Goal: Information Seeking & Learning: Learn about a topic

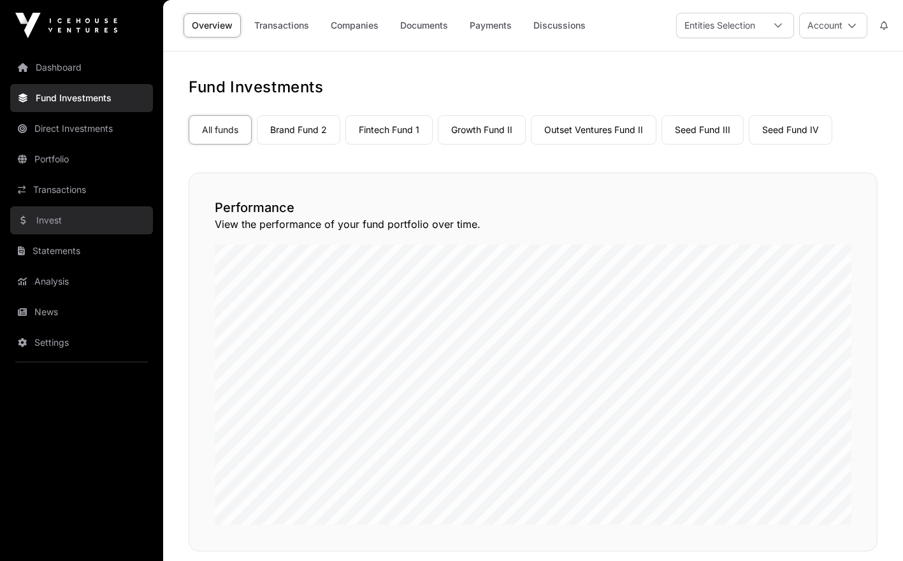
click at [126, 216] on link "Invest" at bounding box center [81, 220] width 143 height 28
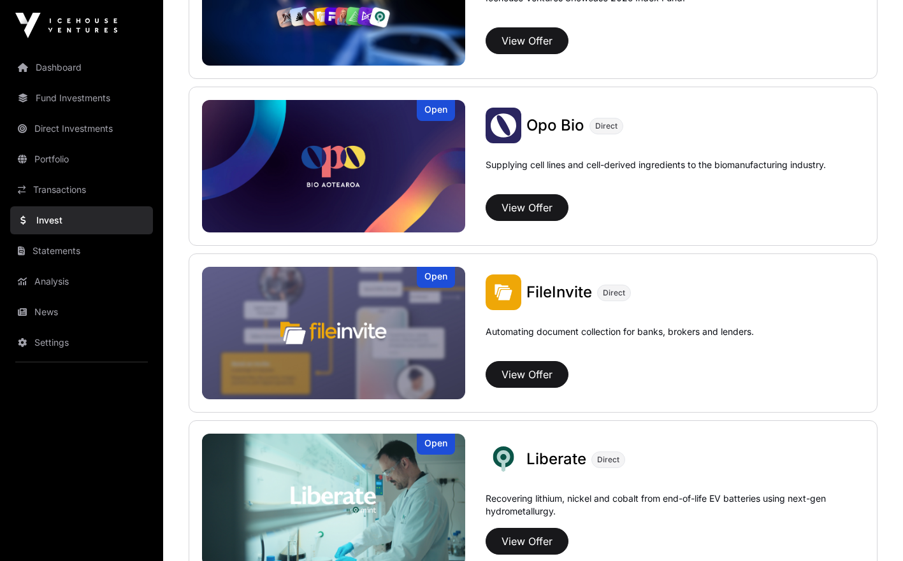
scroll to position [549, 0]
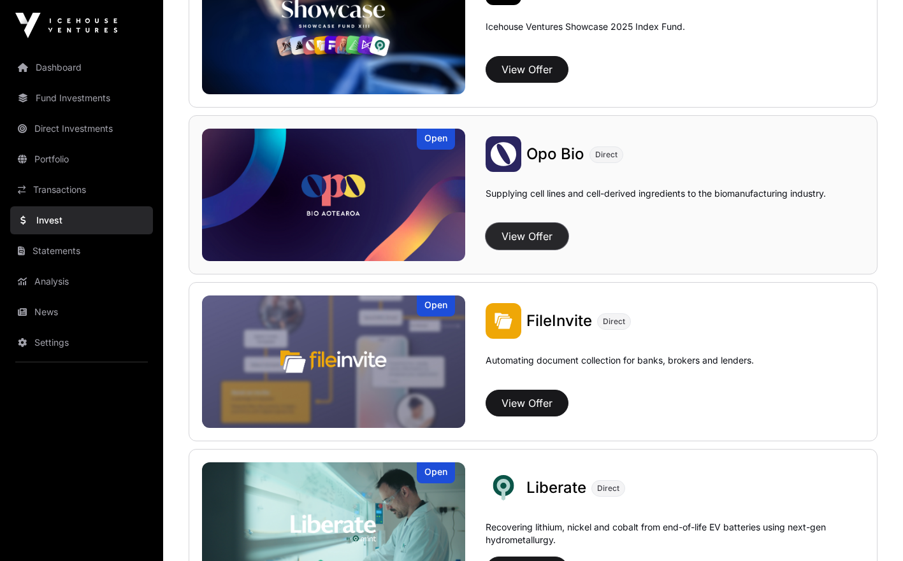
click at [550, 245] on button "View Offer" at bounding box center [526, 236] width 83 height 27
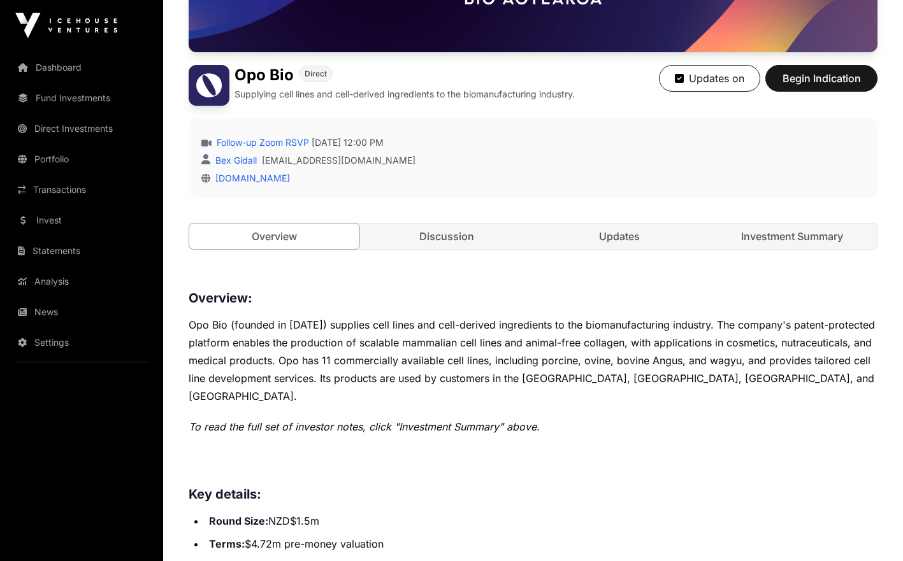
scroll to position [268, 0]
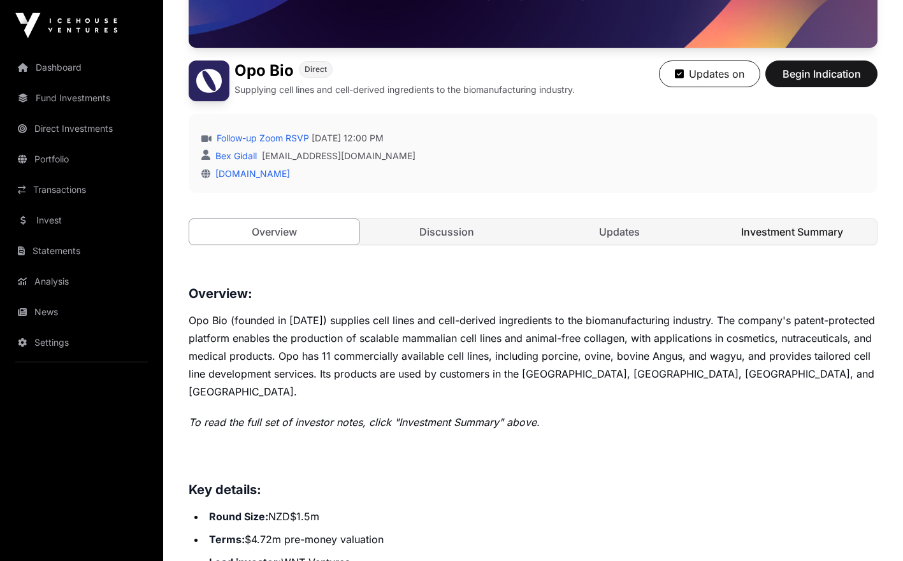
click at [806, 229] on link "Investment Summary" at bounding box center [792, 231] width 170 height 25
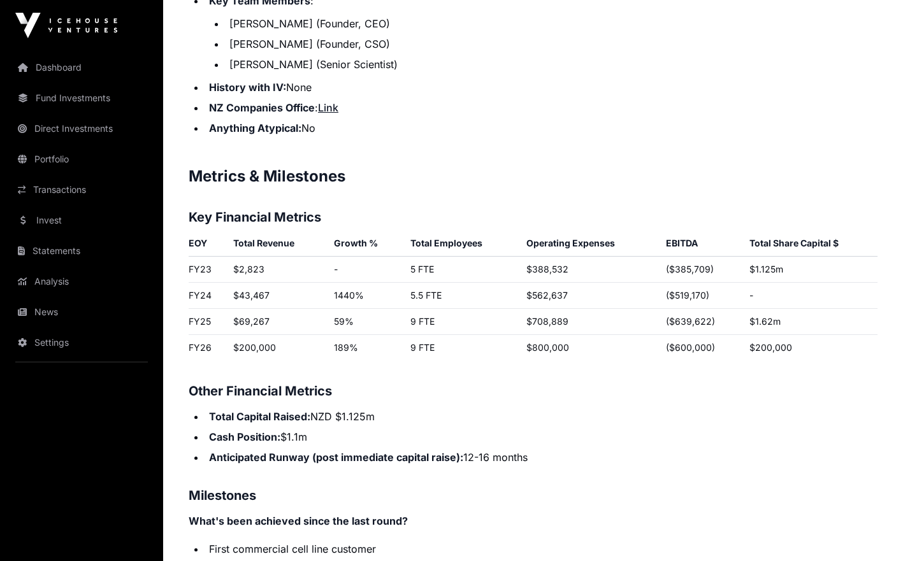
scroll to position [1795, 0]
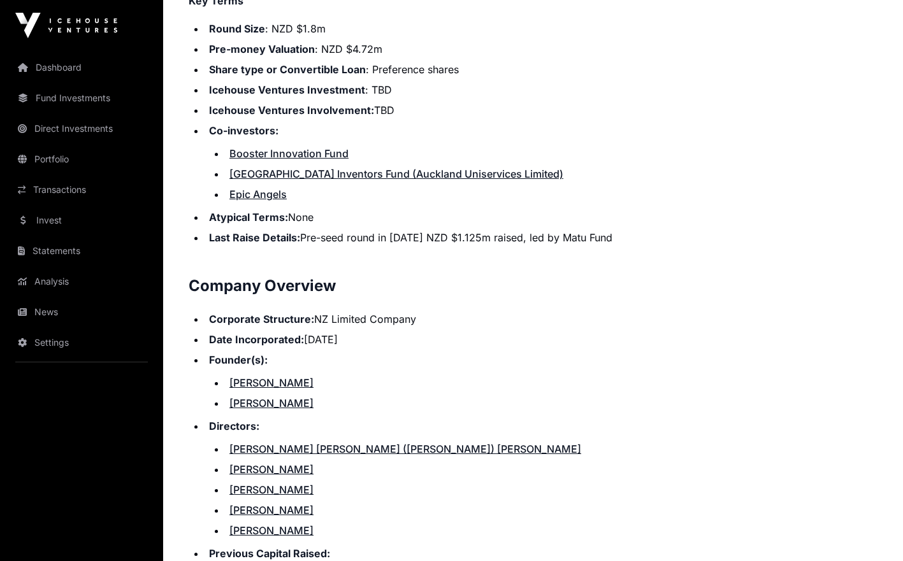
click at [824, 331] on ul "Corporate Structure: NZ Limited Company Date Incorporated: [DATE] Founder(s): […" at bounding box center [533, 544] width 689 height 464
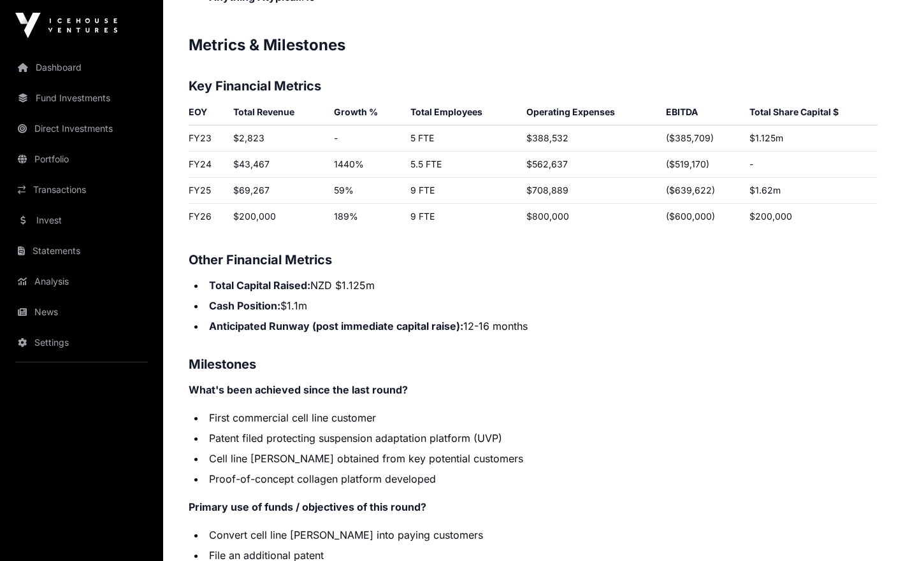
scroll to position [1928, 0]
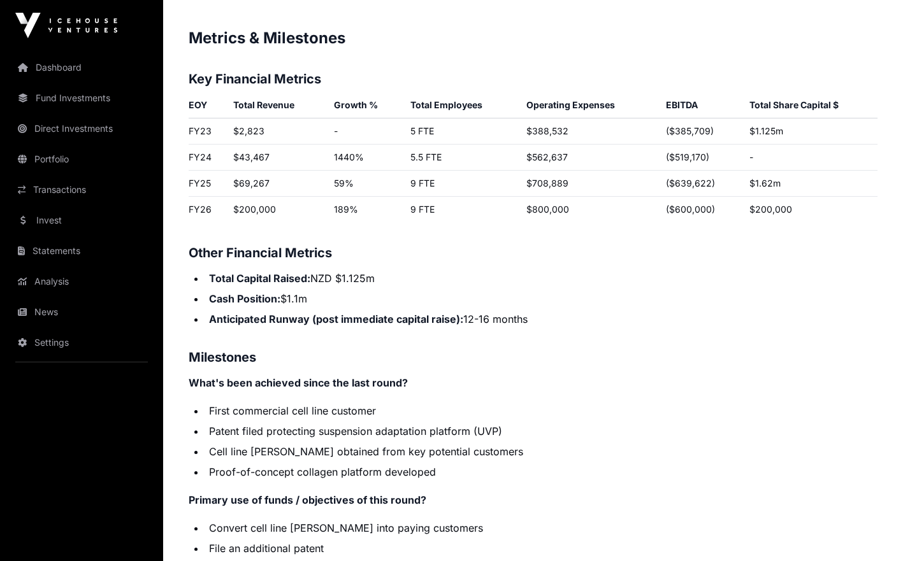
click at [835, 375] on p "What's been achieved since the last round?" at bounding box center [533, 382] width 689 height 15
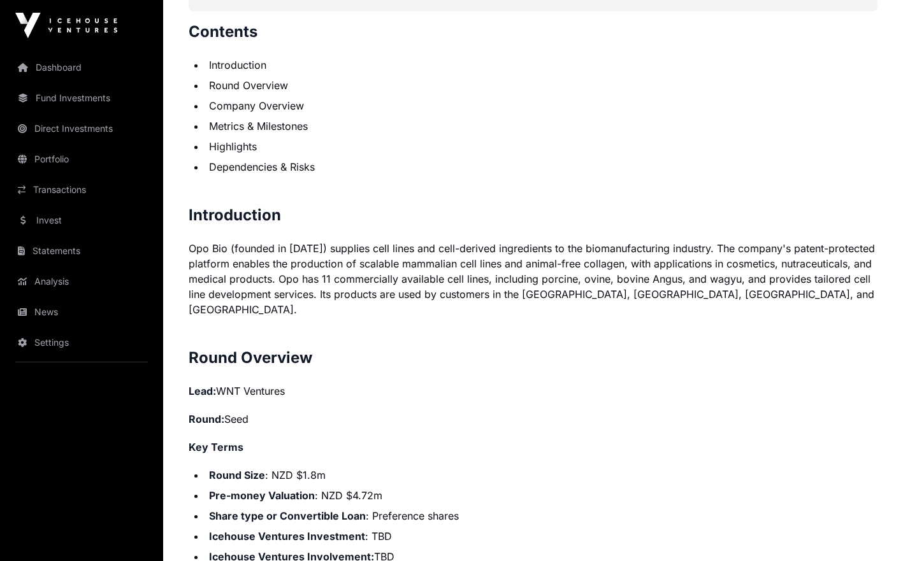
scroll to position [703, 0]
click at [622, 489] on li "Pre-money Valuation : NZD $4.72m" at bounding box center [541, 496] width 672 height 15
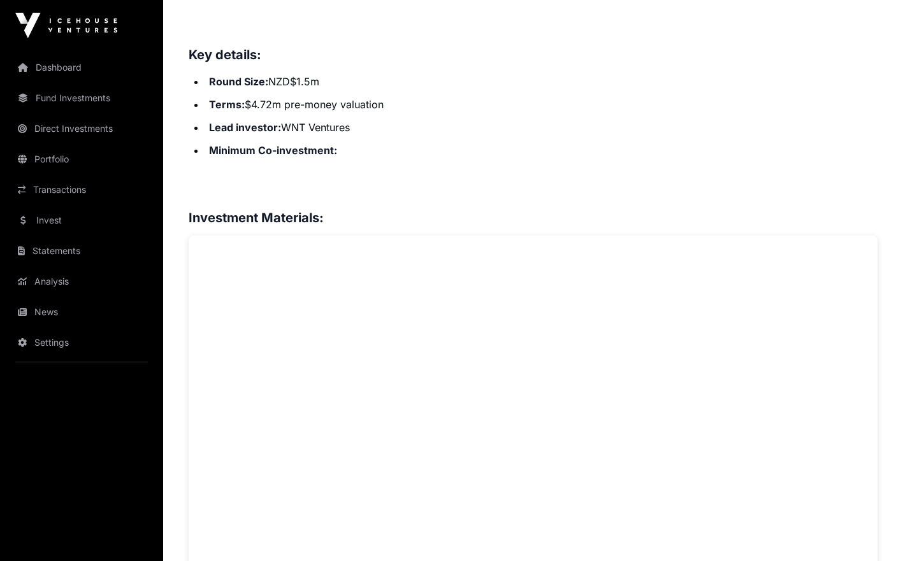
scroll to position [268, 0]
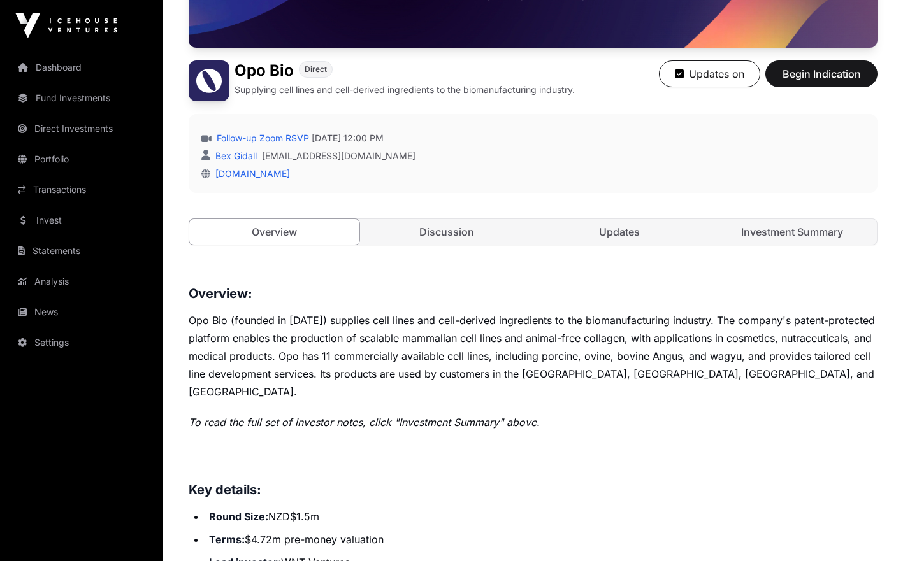
click at [221, 172] on link "[DOMAIN_NAME]" at bounding box center [250, 173] width 80 height 11
drag, startPoint x: 267, startPoint y: 176, endPoint x: 214, endPoint y: 173, distance: 52.9
click at [214, 173] on div "[DOMAIN_NAME]" at bounding box center [532, 174] width 663 height 13
copy link "[DOMAIN_NAME]"
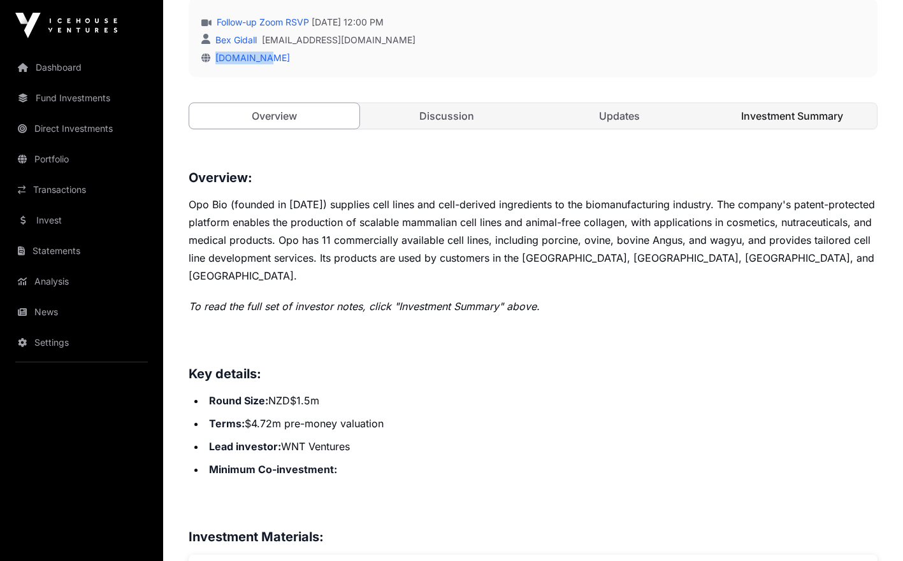
scroll to position [385, 0]
click at [814, 115] on link "Investment Summary" at bounding box center [792, 114] width 170 height 25
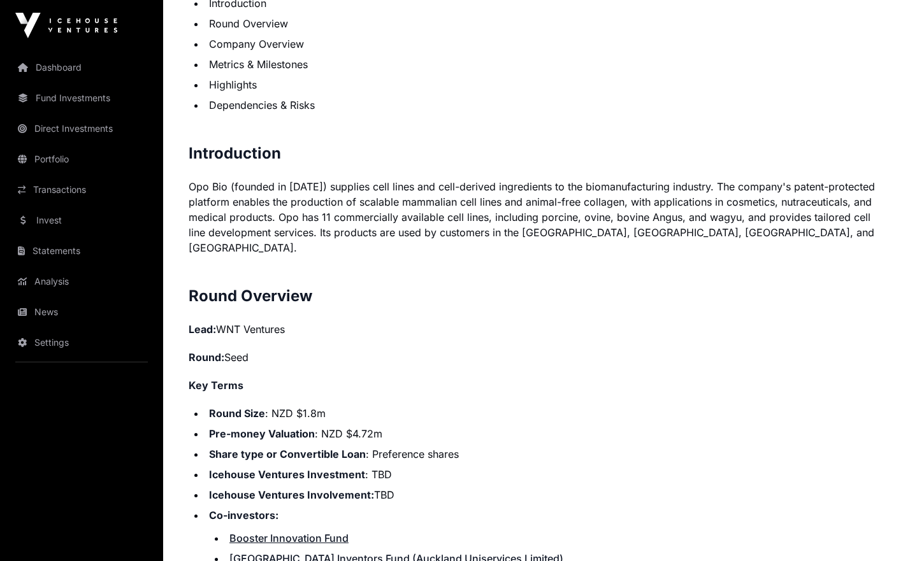
scroll to position [778, 0]
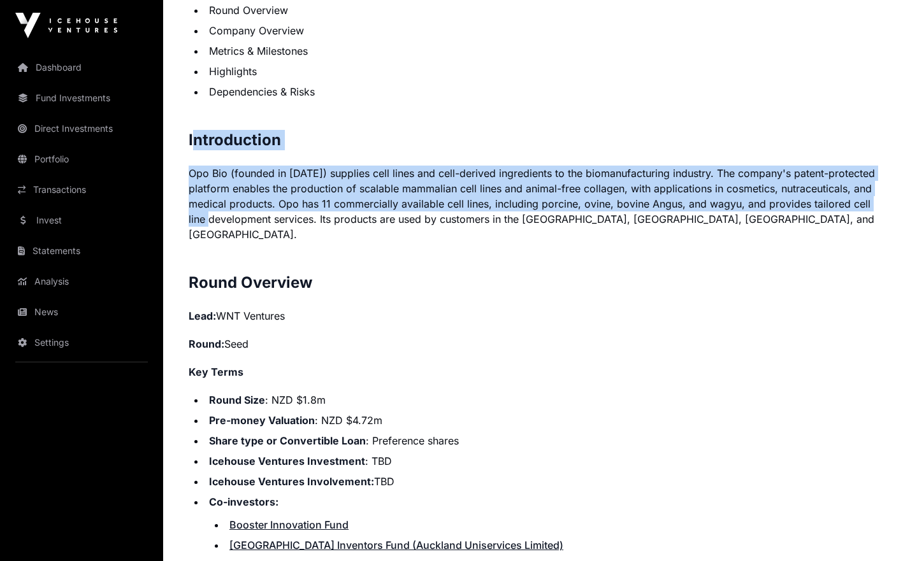
drag, startPoint x: 190, startPoint y: 139, endPoint x: 222, endPoint y: 213, distance: 81.1
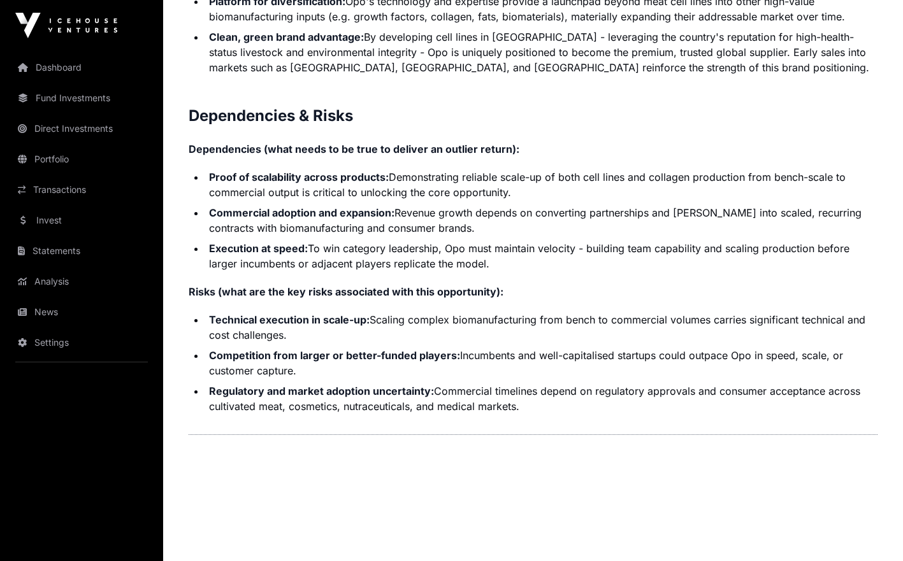
scroll to position [2711, 0]
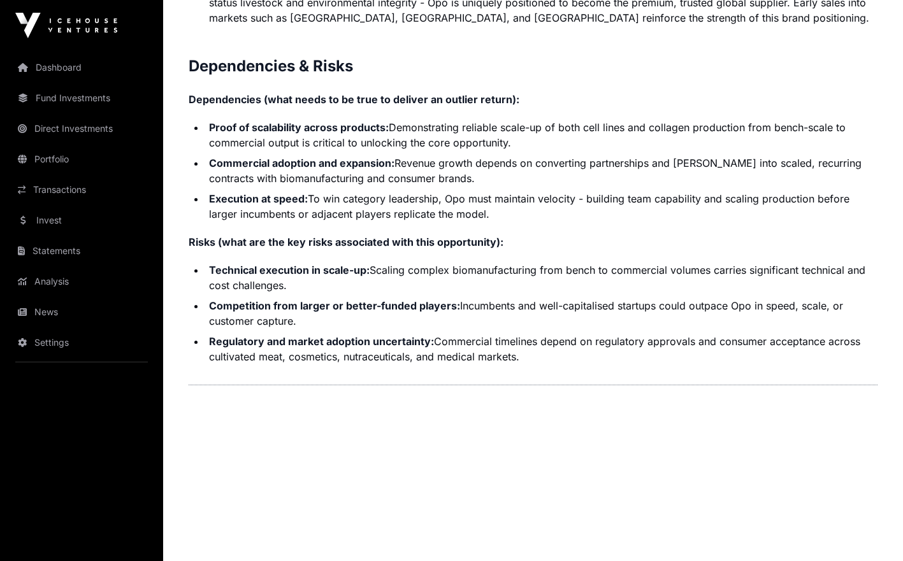
drag, startPoint x: 222, startPoint y: 213, endPoint x: 535, endPoint y: 354, distance: 342.8
copy p "Contents Introduction Round Overview Company Overview Metrics & Milestones High…"
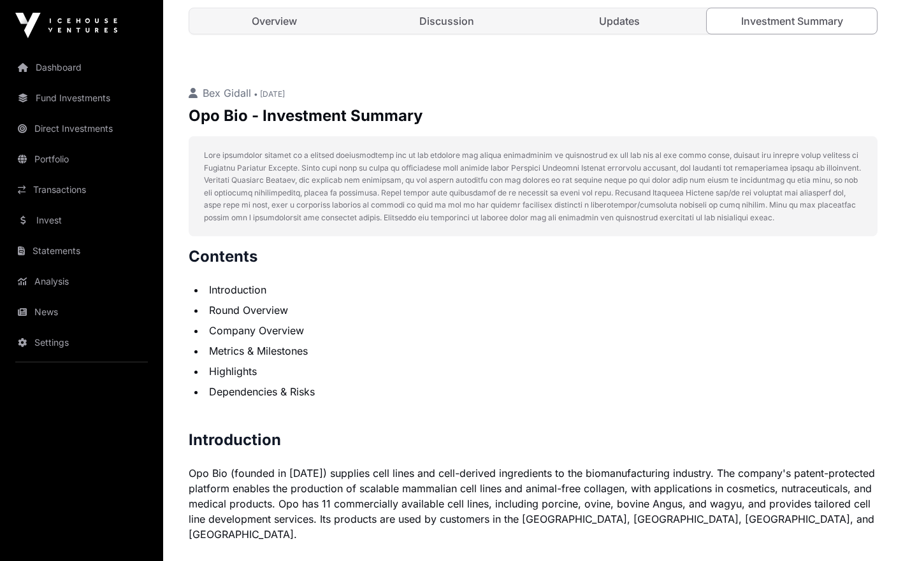
scroll to position [259, 0]
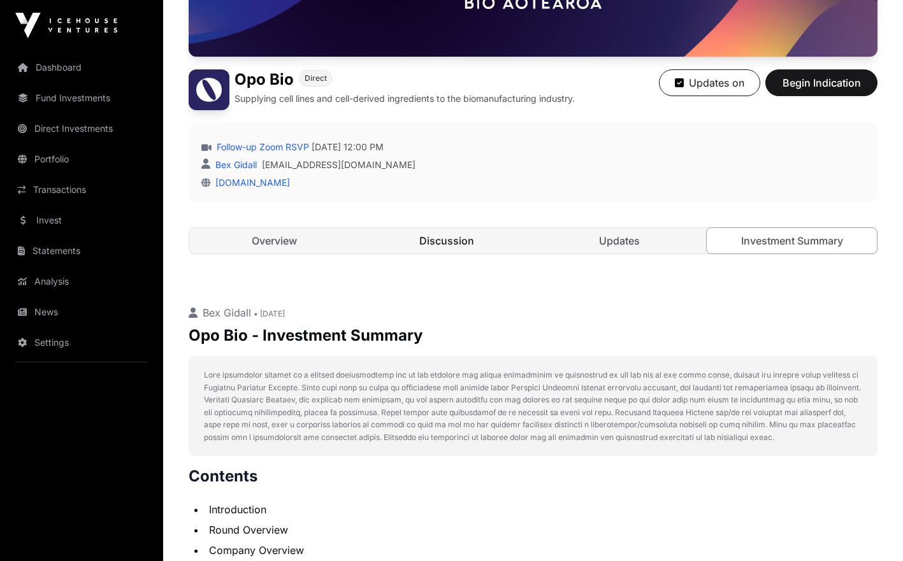
click at [450, 239] on link "Discussion" at bounding box center [447, 240] width 170 height 25
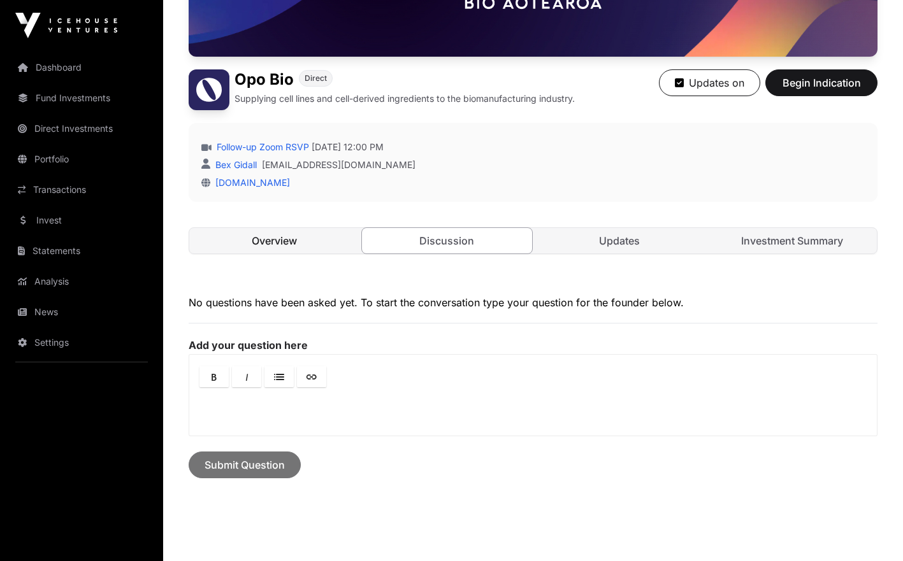
click at [348, 238] on link "Overview" at bounding box center [274, 240] width 170 height 25
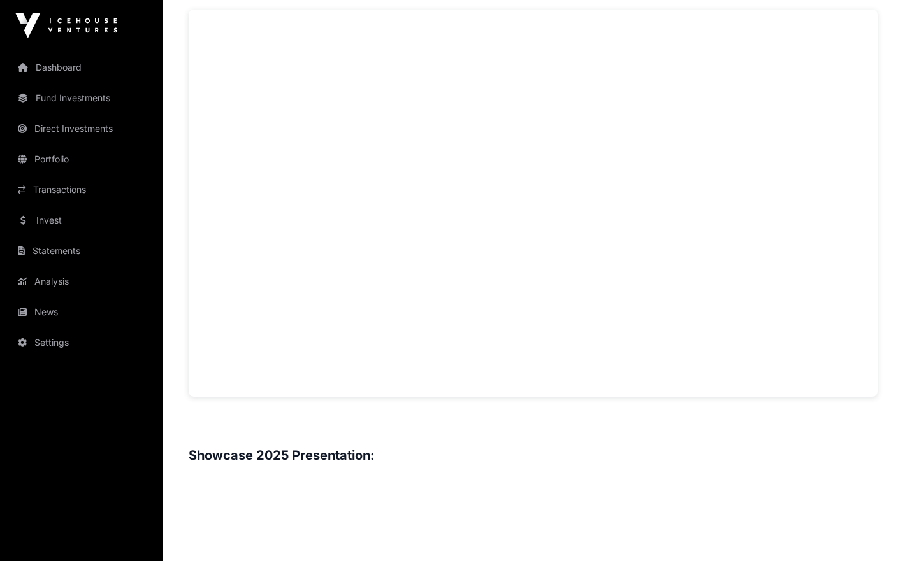
scroll to position [924, 0]
